Goal: Task Accomplishment & Management: Use online tool/utility

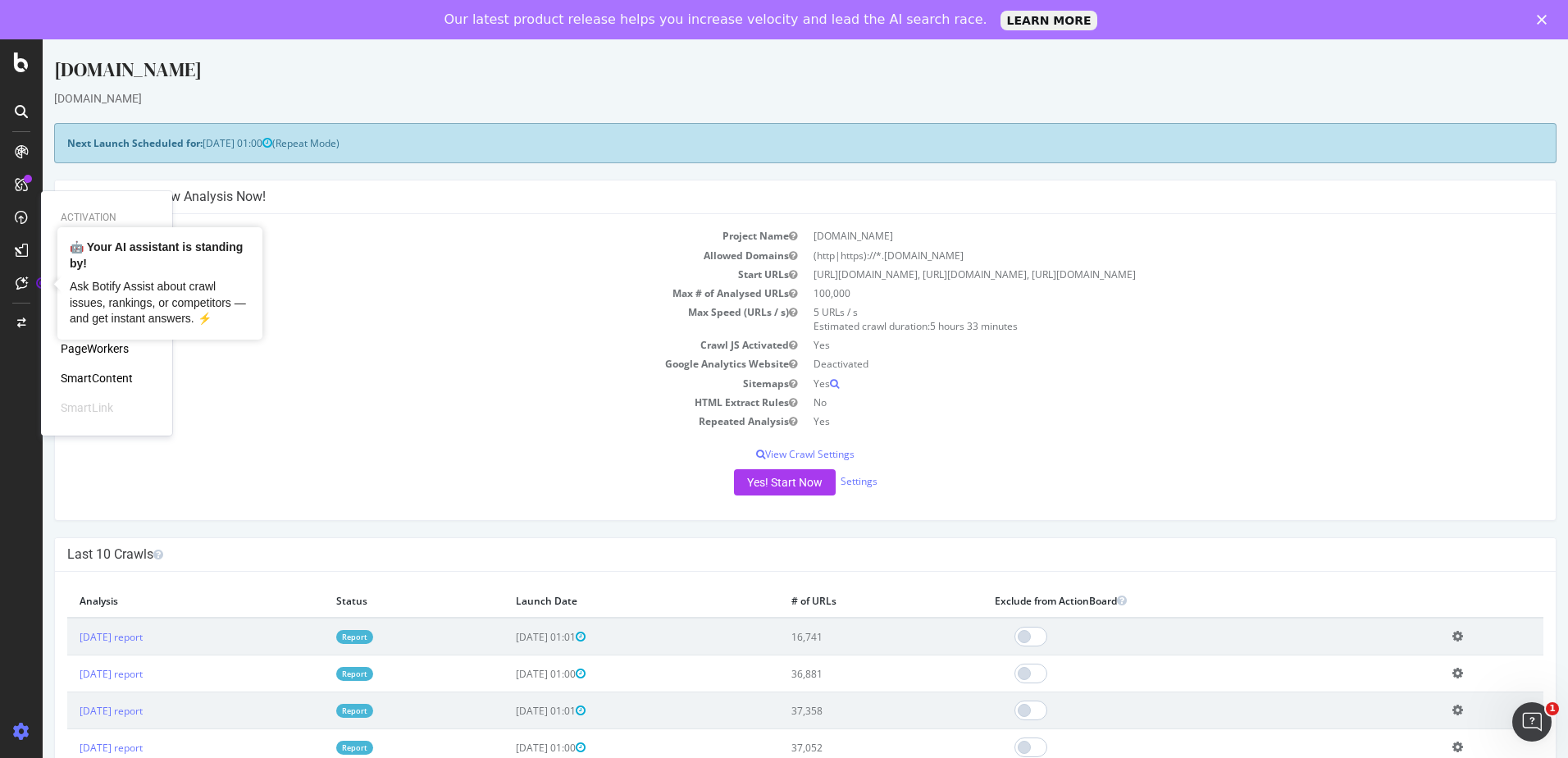
click at [108, 349] on div "PageWorkers" at bounding box center [95, 348] width 68 height 17
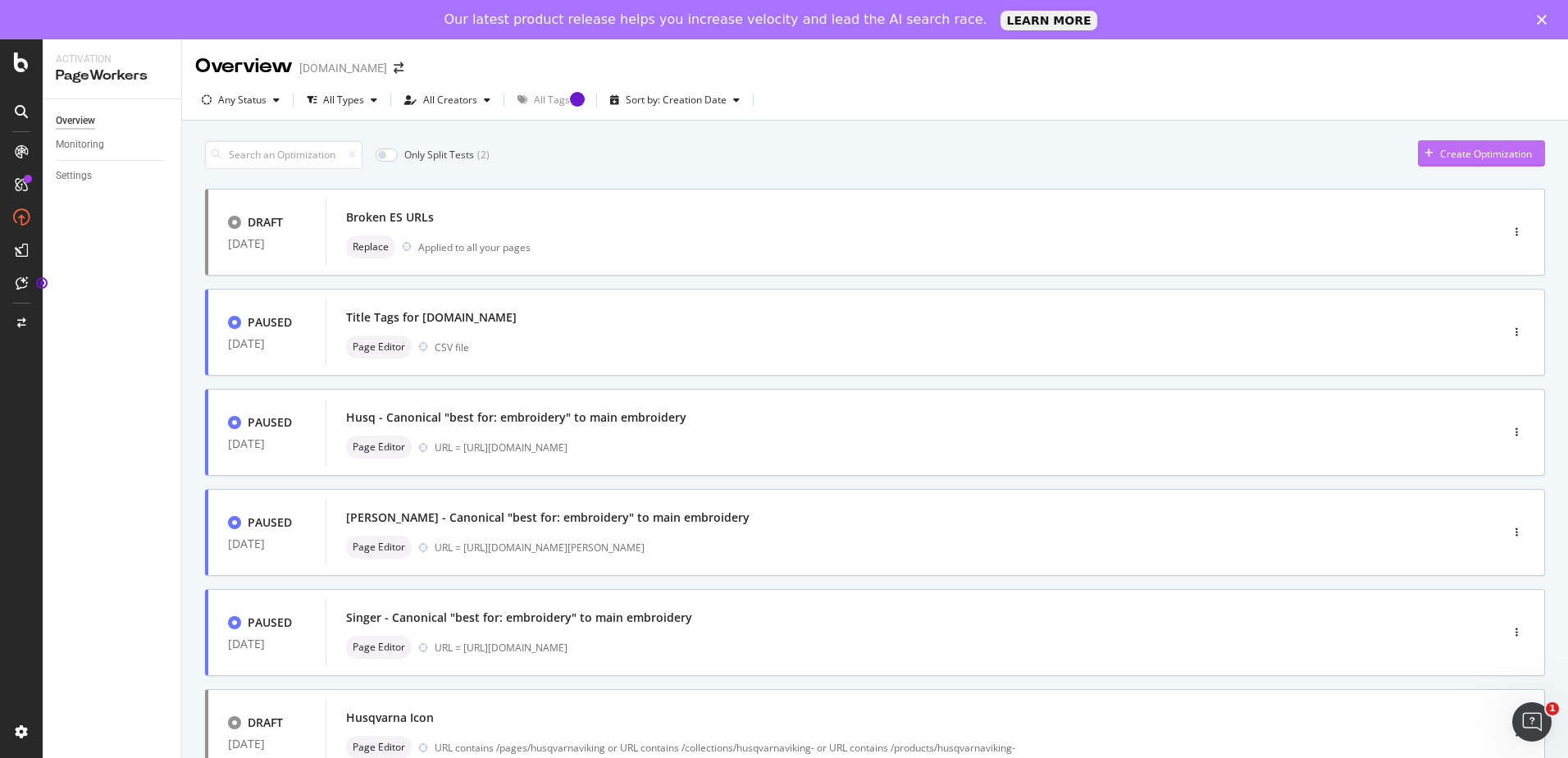
click at [1451, 148] on div "Create Optimization" at bounding box center [1485, 154] width 92 height 14
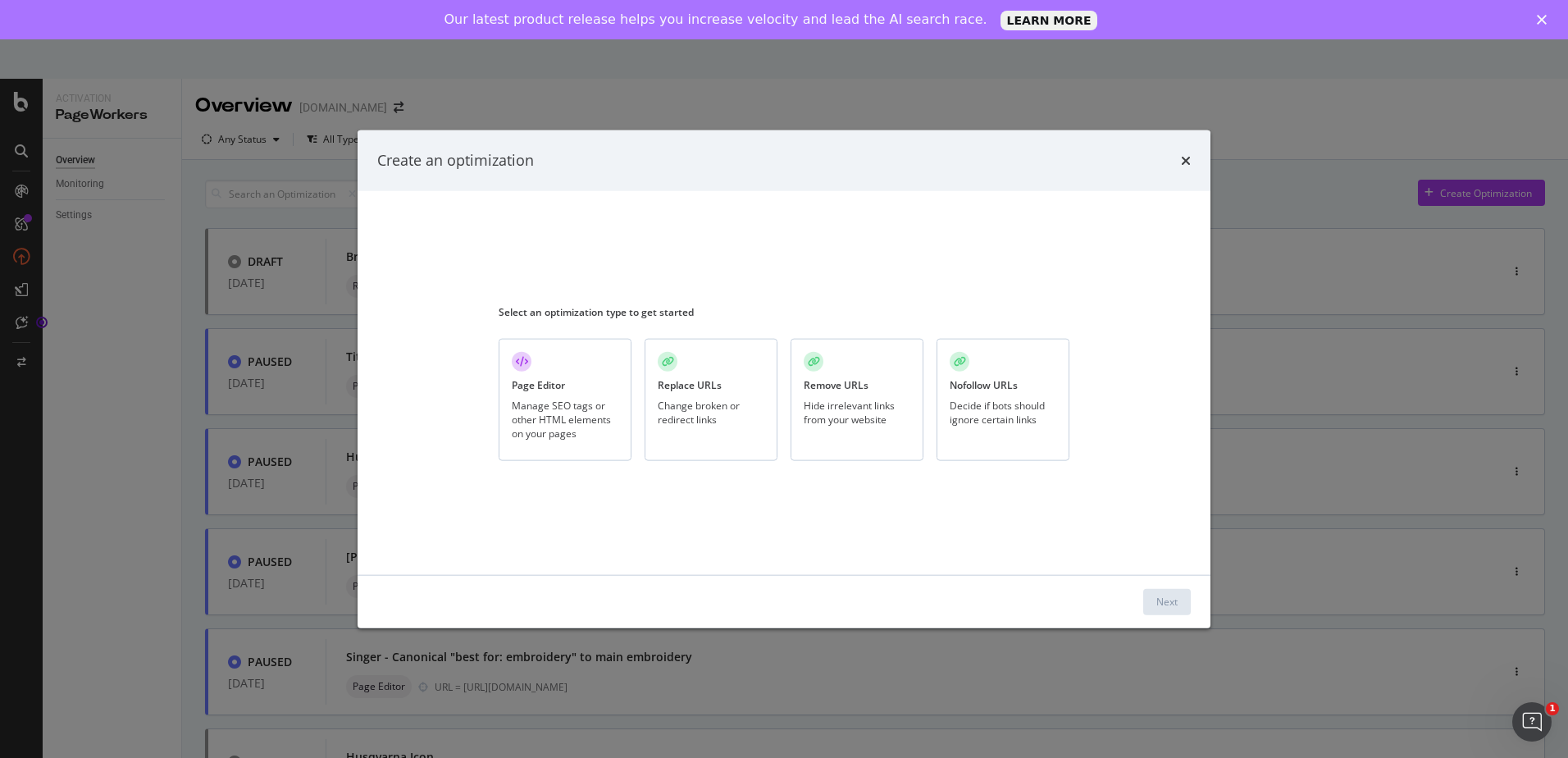
click at [547, 374] on div "Page Editor Manage SEO tags or other HTML elements on your pages" at bounding box center [564, 400] width 133 height 122
click at [1178, 612] on button "Next" at bounding box center [1167, 602] width 48 height 26
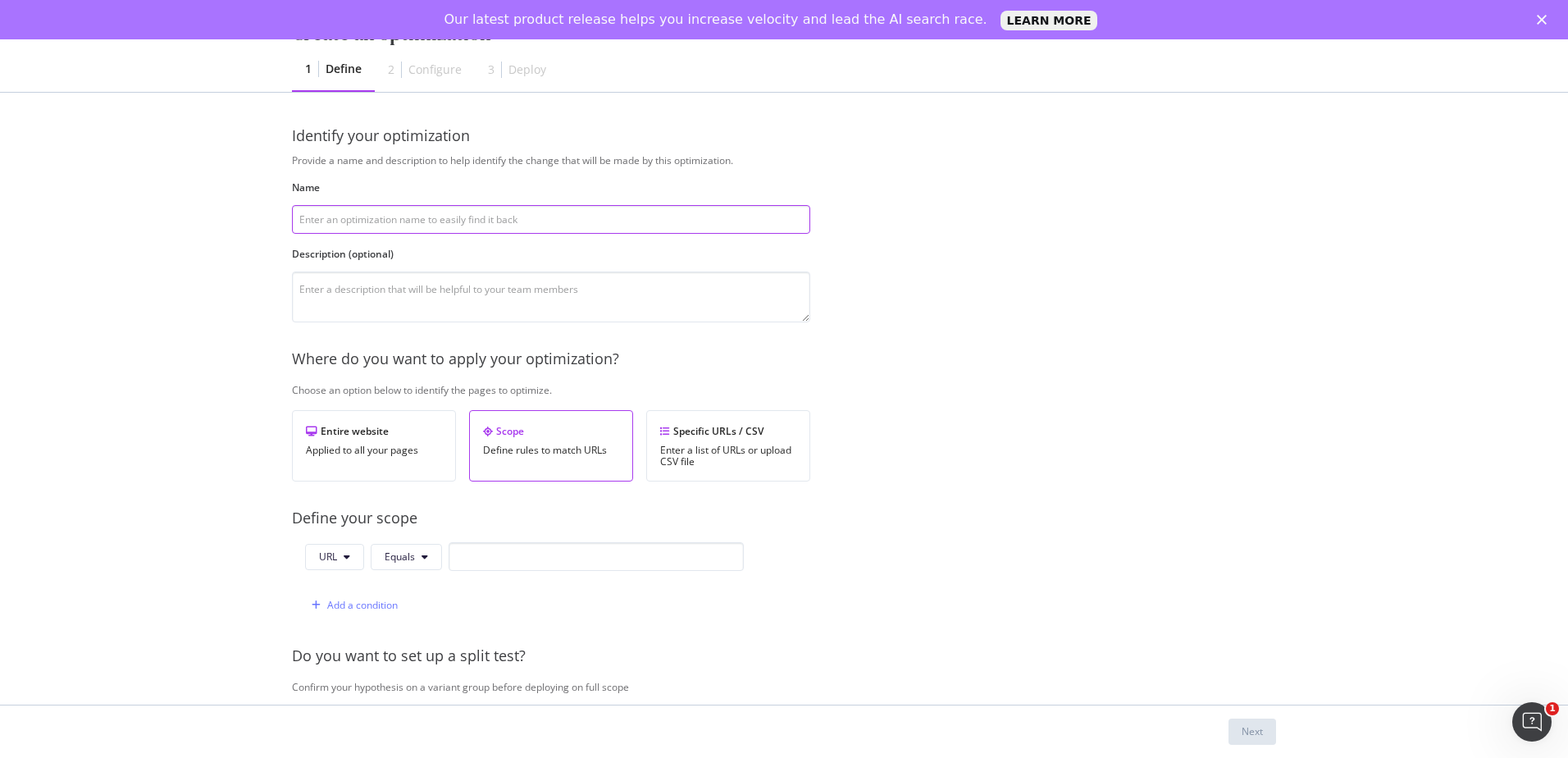
click at [1537, 21] on div "Our latest product release helps you increase velocity and lead the AI search r…" at bounding box center [784, 20] width 1568 height 26
click at [1537, 19] on div "Our latest product release helps you increase velocity and lead the AI search r…" at bounding box center [784, 20] width 1568 height 26
click at [1080, 245] on div "Provide a name and description to help identify the change that will be made by…" at bounding box center [784, 596] width 985 height 885
click at [1542, 19] on polygon "Close" at bounding box center [1542, 20] width 10 height 10
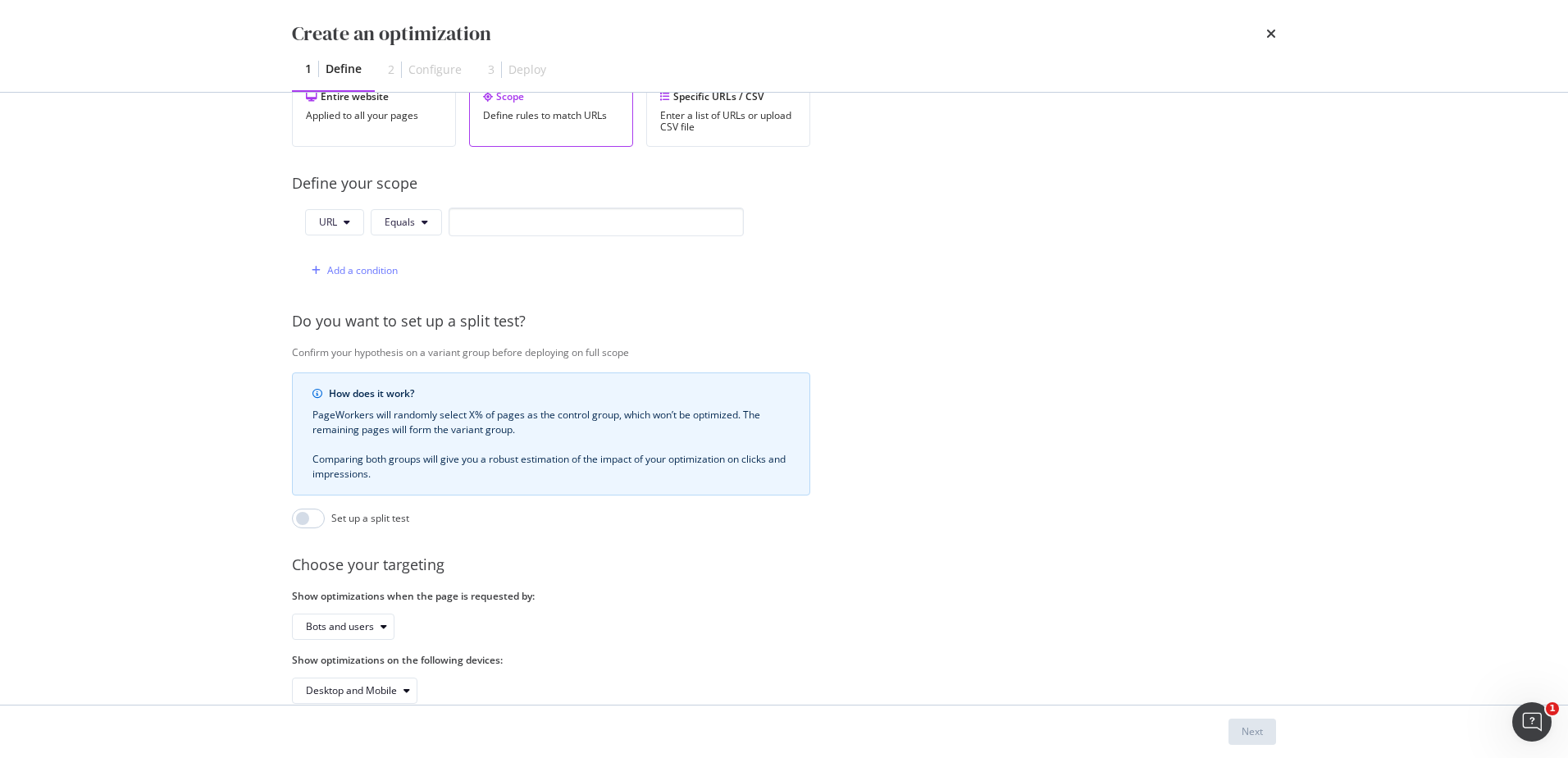
scroll to position [379, 0]
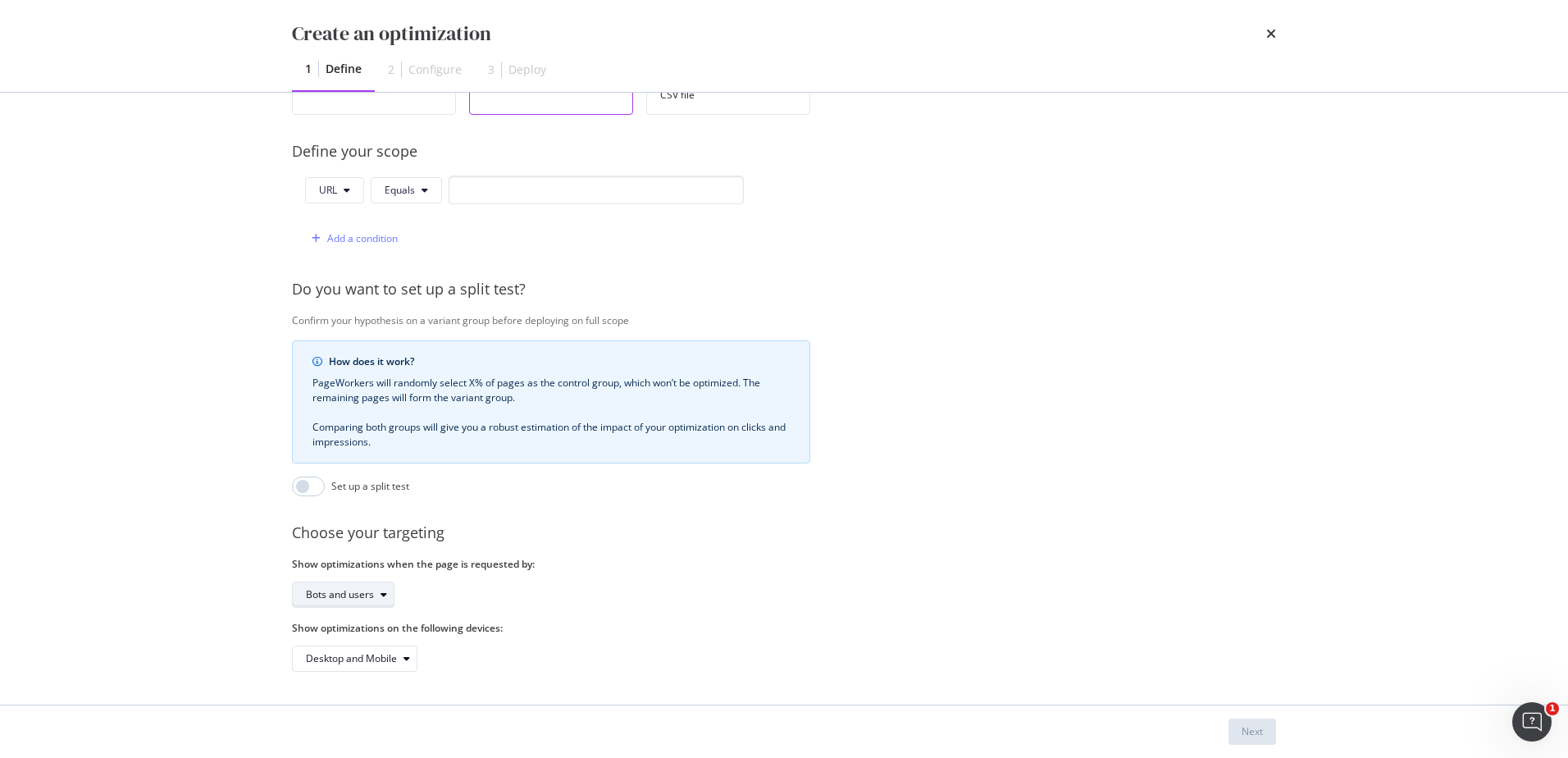
click at [363, 590] on div "Bots and users" at bounding box center [350, 595] width 87 height 23
click at [731, 583] on div "Bots and users" at bounding box center [551, 595] width 518 height 26
drag, startPoint x: 306, startPoint y: 557, endPoint x: 612, endPoint y: 560, distance: 306.0
click at [612, 560] on div "Show optimizations when the page is requested by: Bots and users" at bounding box center [551, 583] width 518 height 51
drag, startPoint x: 612, startPoint y: 560, endPoint x: 509, endPoint y: 578, distance: 104.6
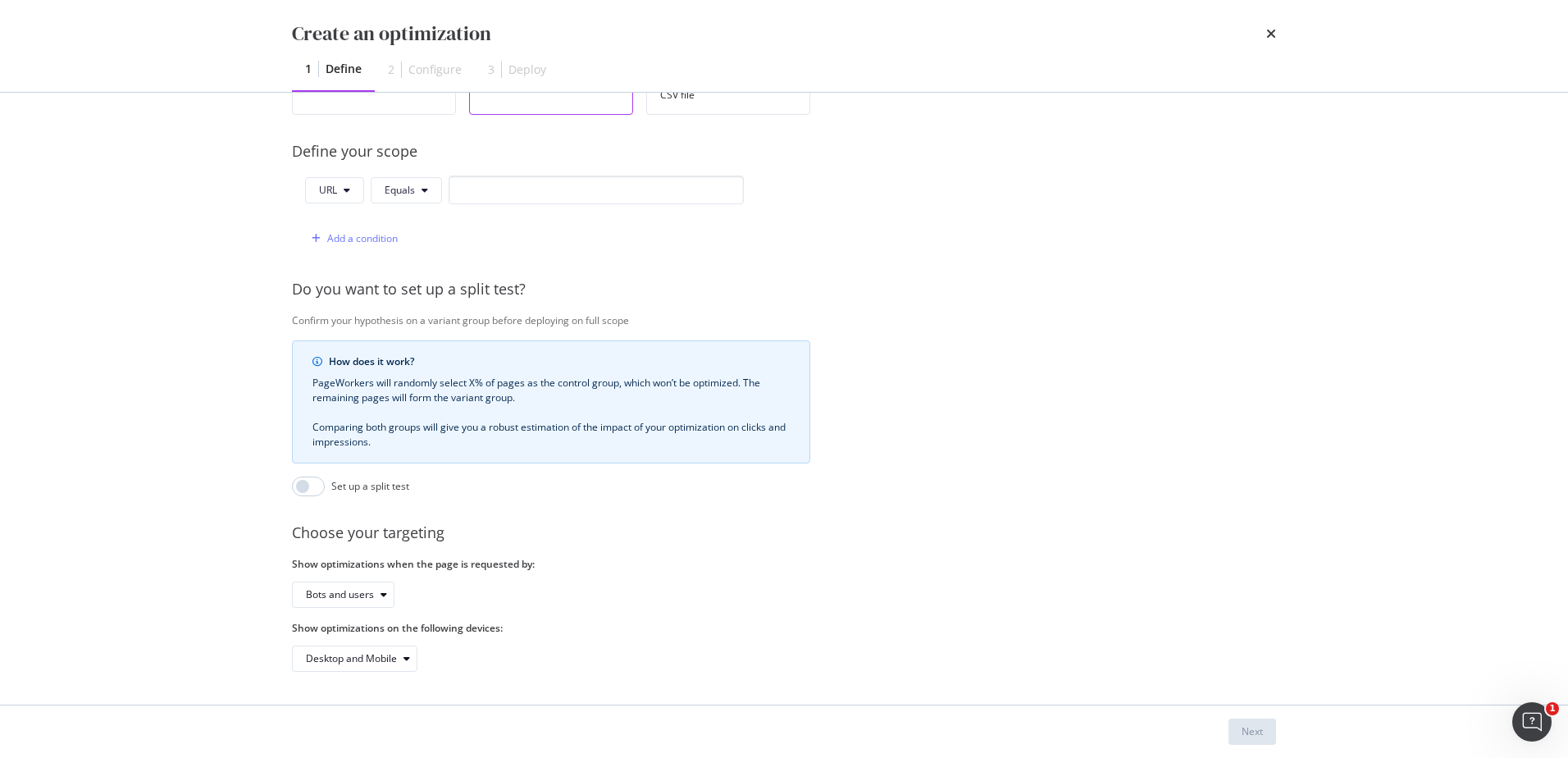
click at [639, 583] on div "Bots and users" at bounding box center [551, 595] width 518 height 26
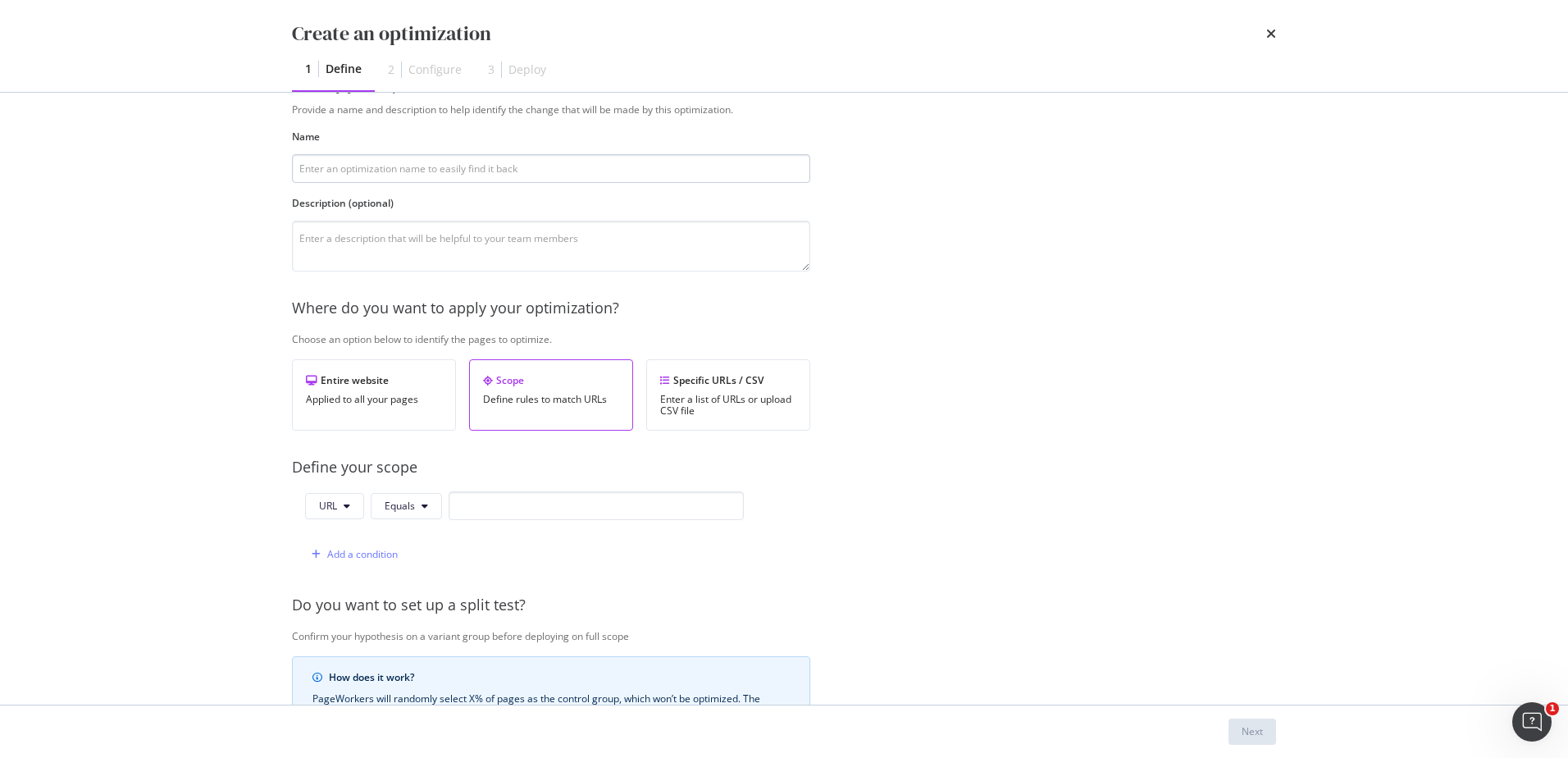
scroll to position [0, 0]
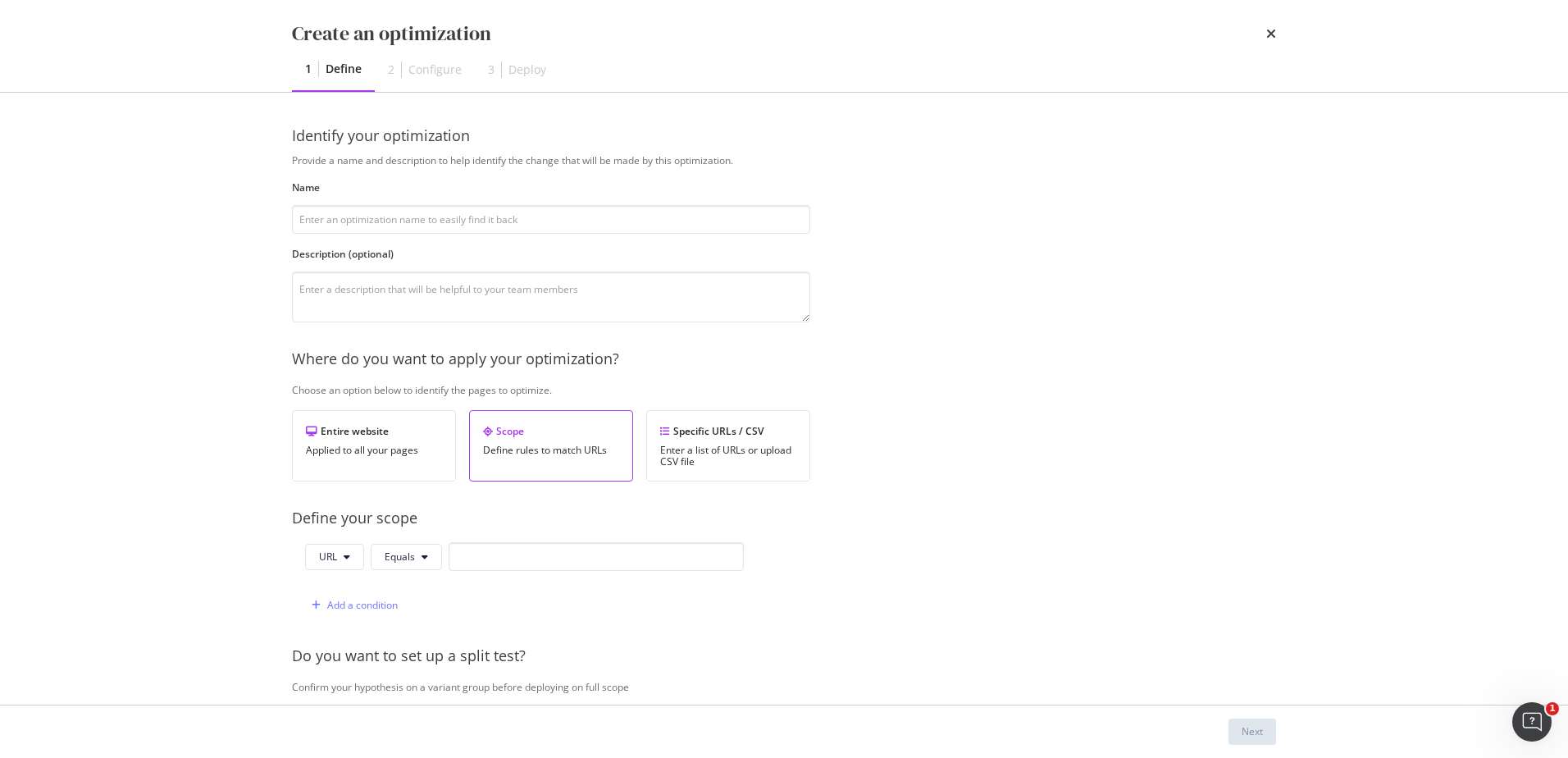
click at [1263, 32] on div "Create an optimization" at bounding box center [784, 34] width 985 height 28
click at [1265, 31] on div "Create an optimization" at bounding box center [784, 34] width 985 height 28
click at [1269, 36] on icon "times" at bounding box center [1272, 34] width 10 height 13
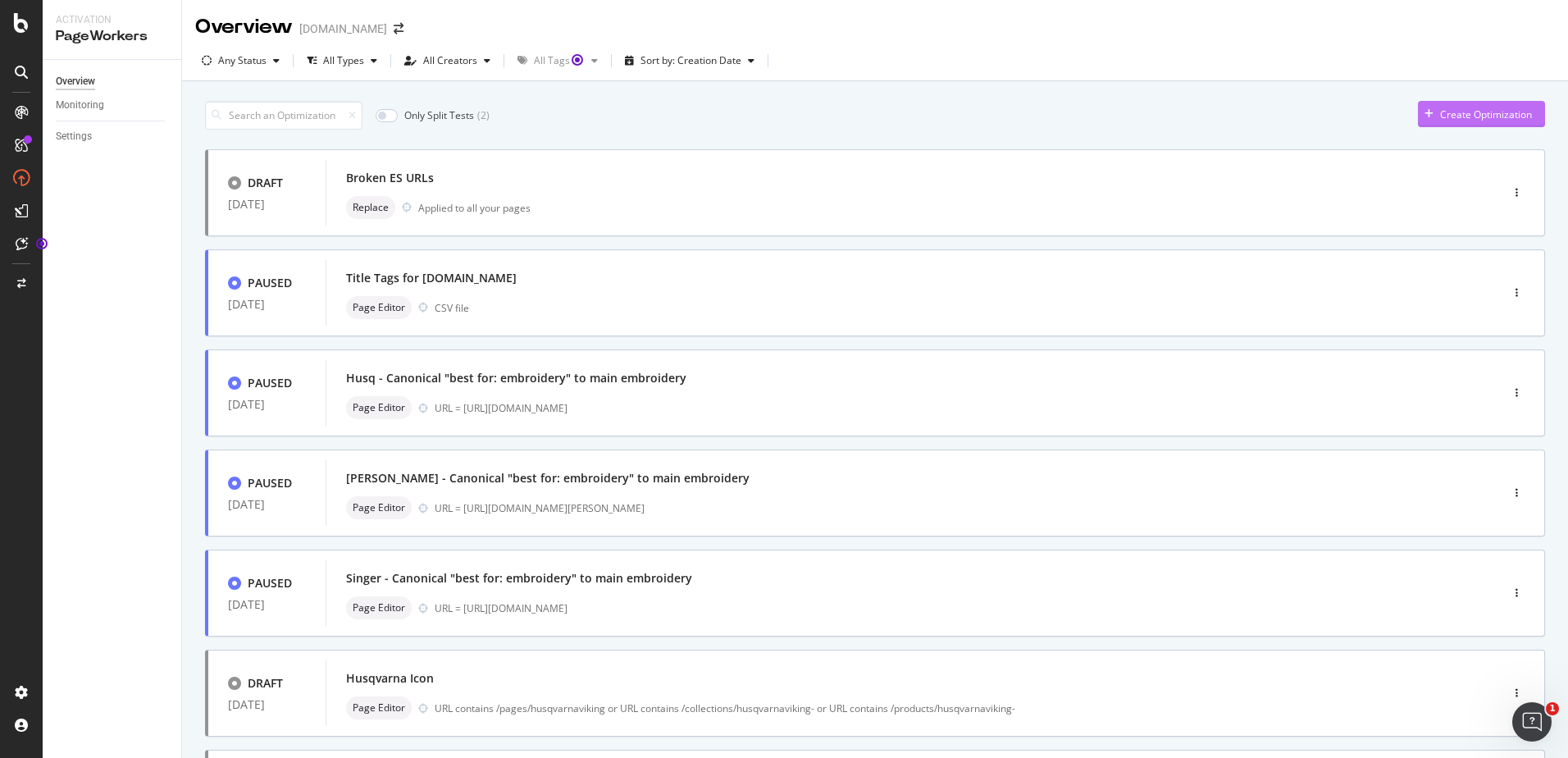
click at [1442, 107] on div "Create Optimization" at bounding box center [1485, 114] width 92 height 14
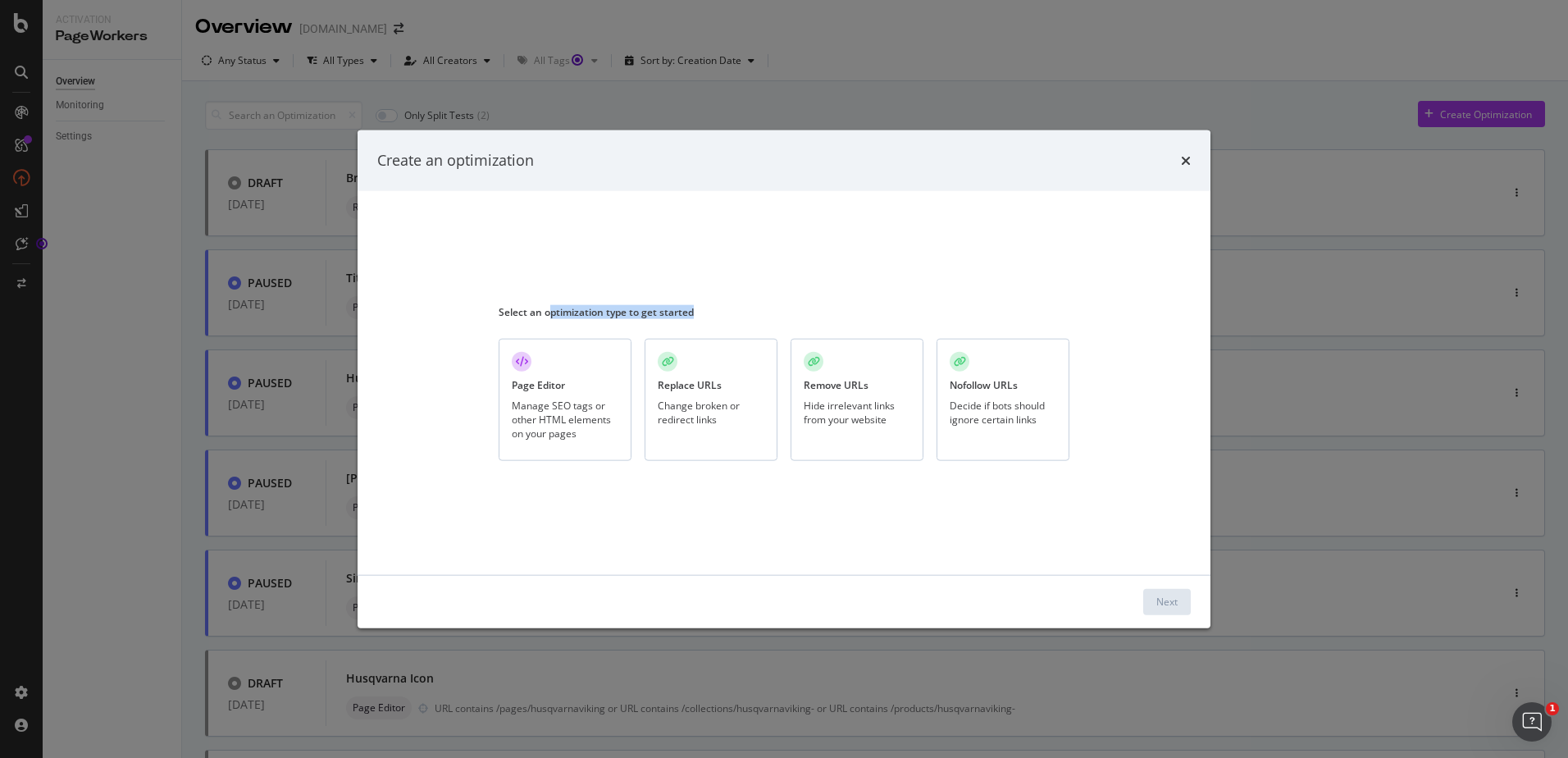
drag, startPoint x: 548, startPoint y: 311, endPoint x: 718, endPoint y: 315, distance: 170.0
click at [718, 315] on div "Select an optimization type to get started" at bounding box center [784, 311] width 571 height 14
click at [892, 378] on div "Remove URLs Hide irrelevant links from your website" at bounding box center [857, 400] width 133 height 122
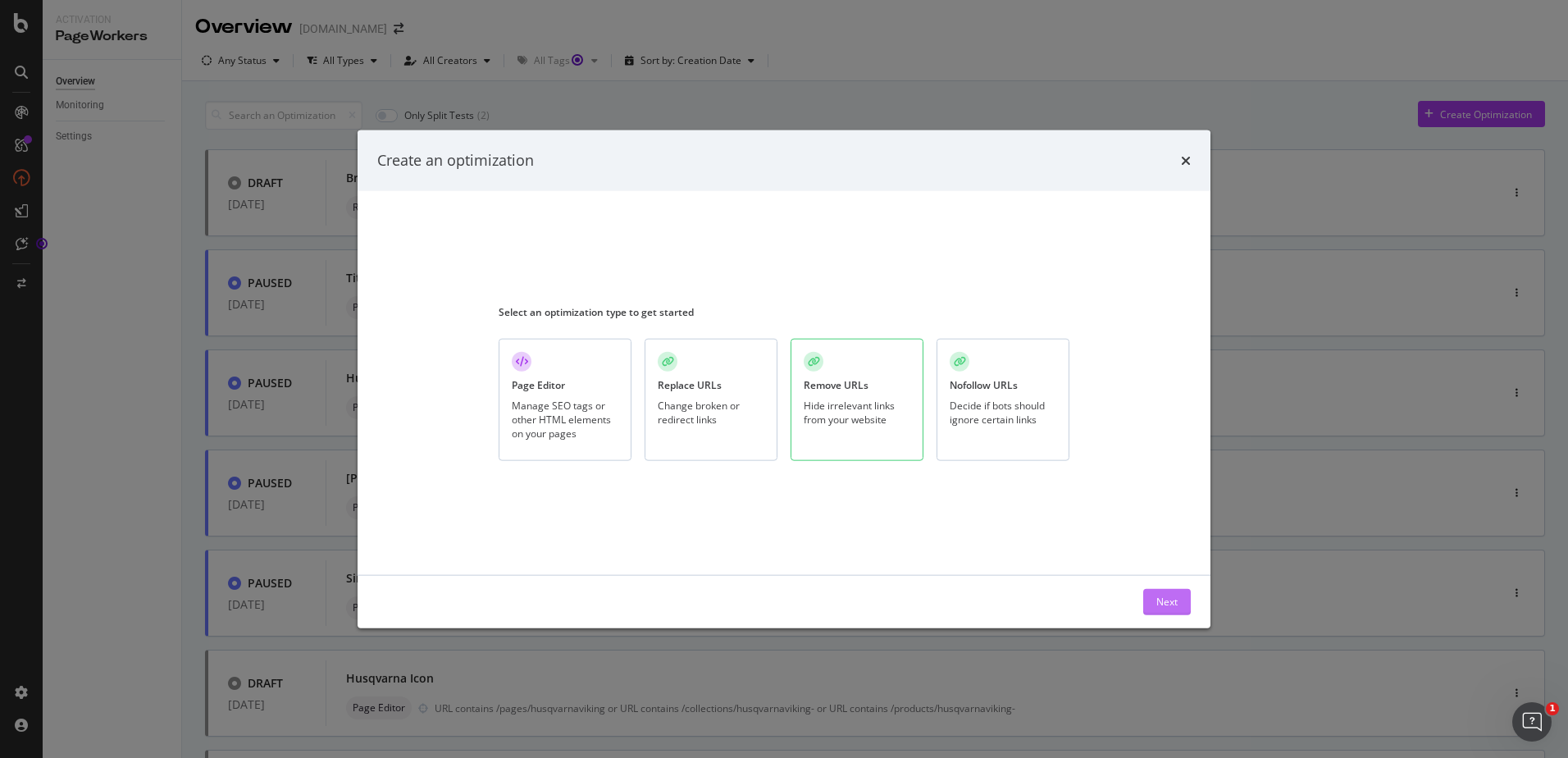
click at [1176, 604] on div "Next" at bounding box center [1167, 602] width 21 height 14
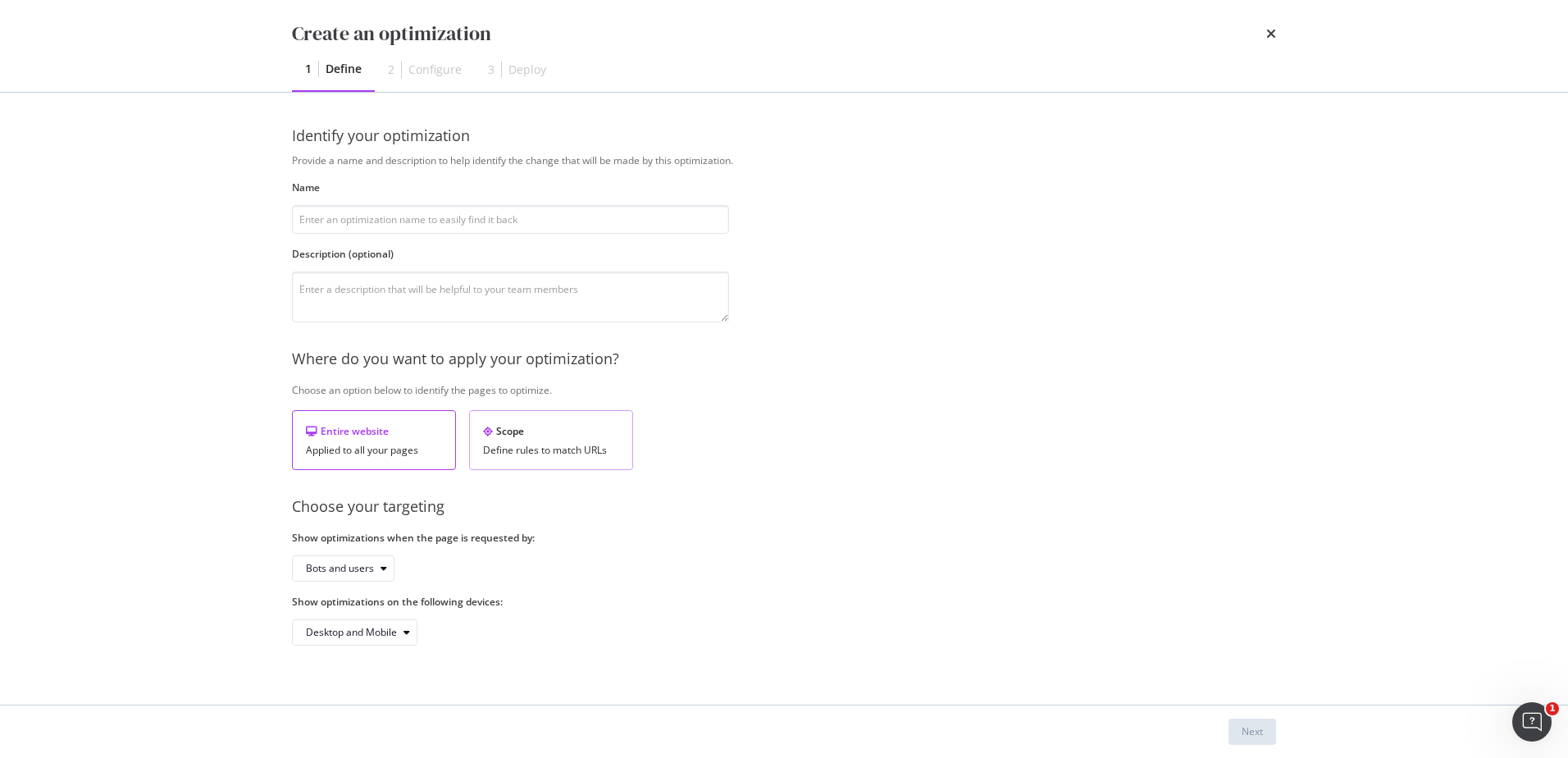
click at [535, 438] on div "Scope" at bounding box center [550, 431] width 136 height 14
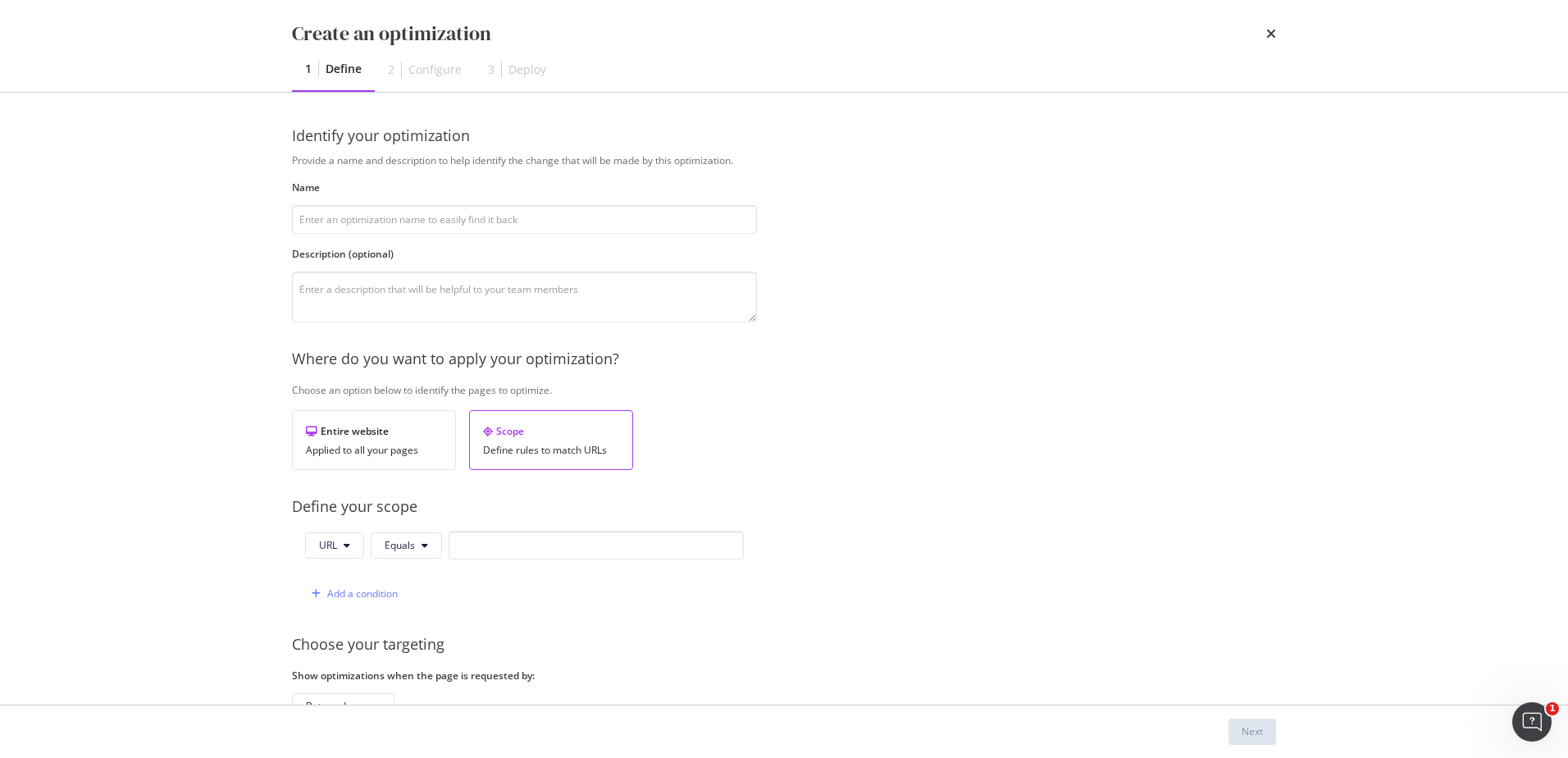
click at [871, 533] on div "Provide a name and description to help identify the change that will be made by…" at bounding box center [784, 468] width 985 height 630
click at [1273, 36] on icon "times" at bounding box center [1272, 34] width 10 height 13
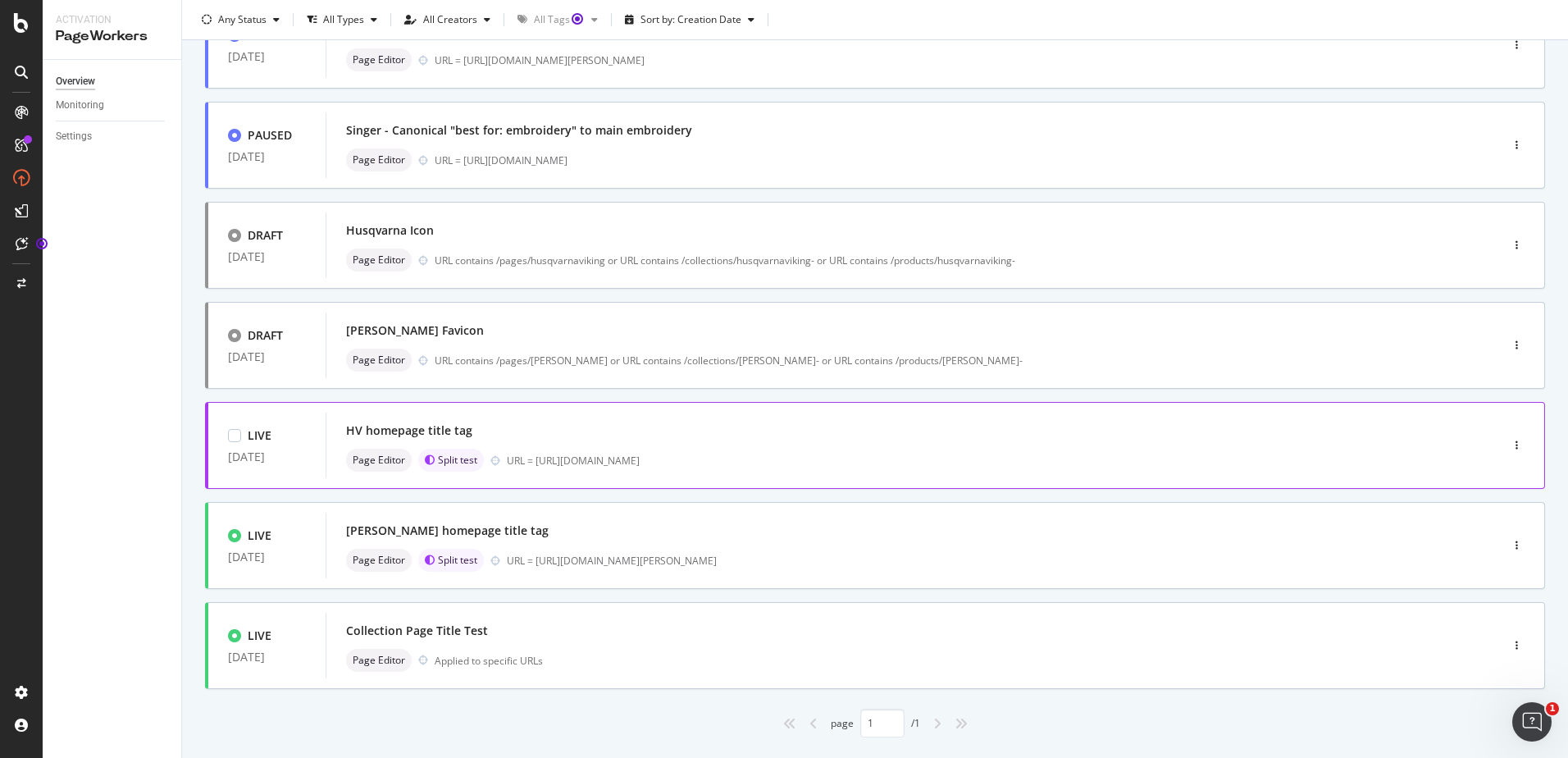
scroll to position [485, 0]
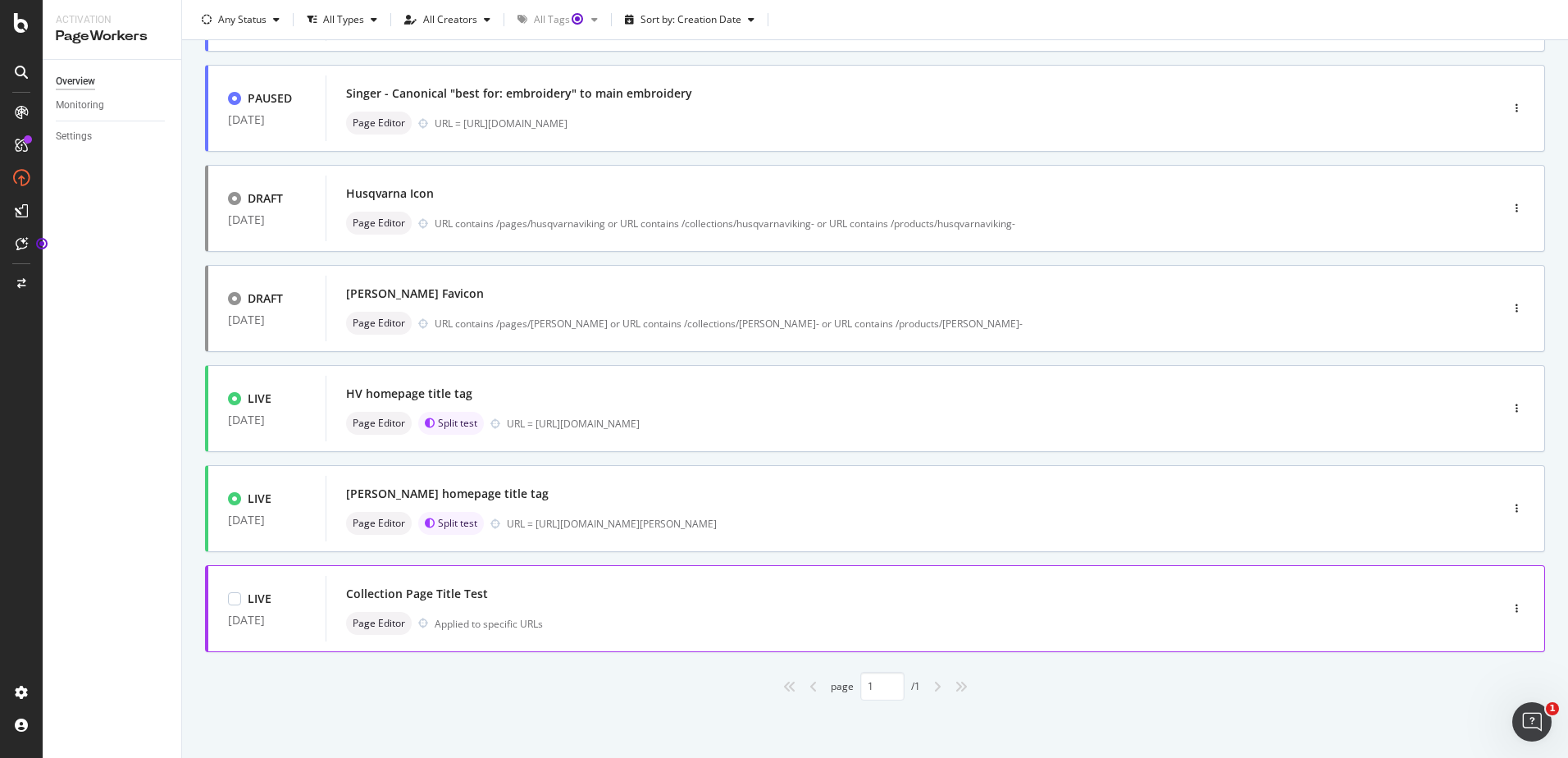
click at [514, 580] on div "Collection Page Title Test Page Editor Applied to specific URLs" at bounding box center [888, 609] width 1125 height 66
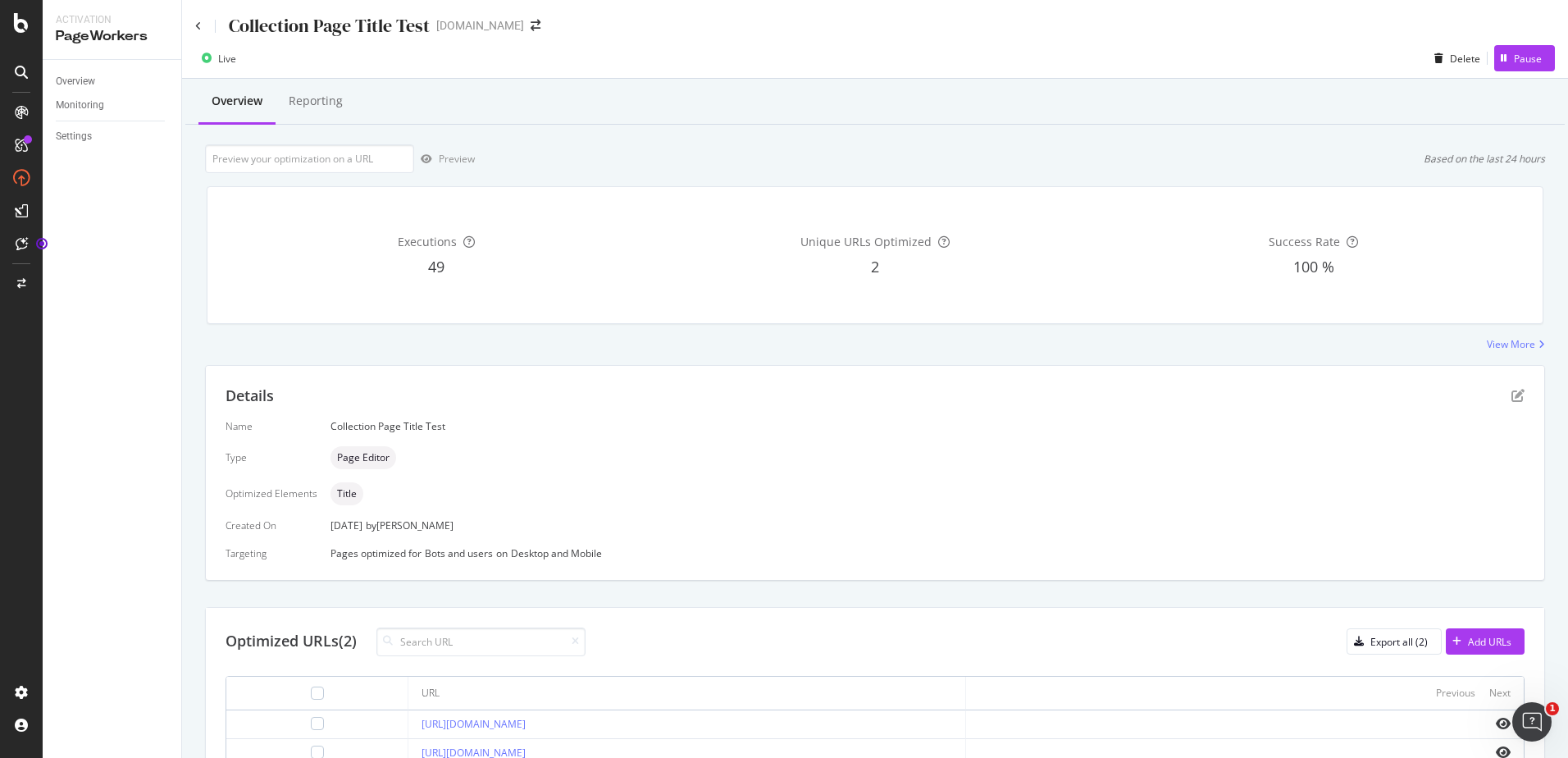
click at [189, 22] on div "Collection Page Title Test [DOMAIN_NAME]" at bounding box center [876, 19] width 1386 height 39
click at [198, 28] on icon at bounding box center [199, 26] width 7 height 10
